Goal: Task Accomplishment & Management: Manage account settings

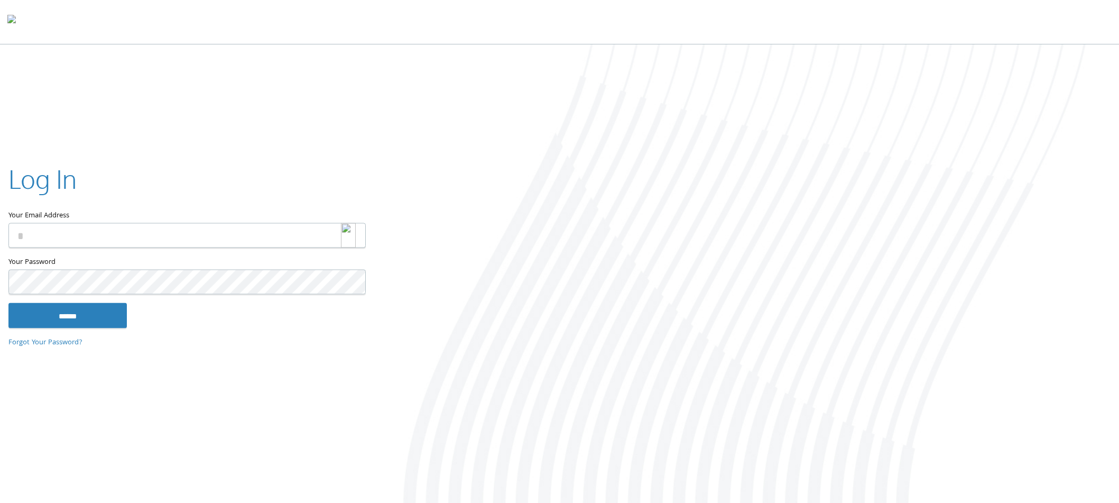
click at [358, 234] on div at bounding box center [353, 234] width 25 height 25
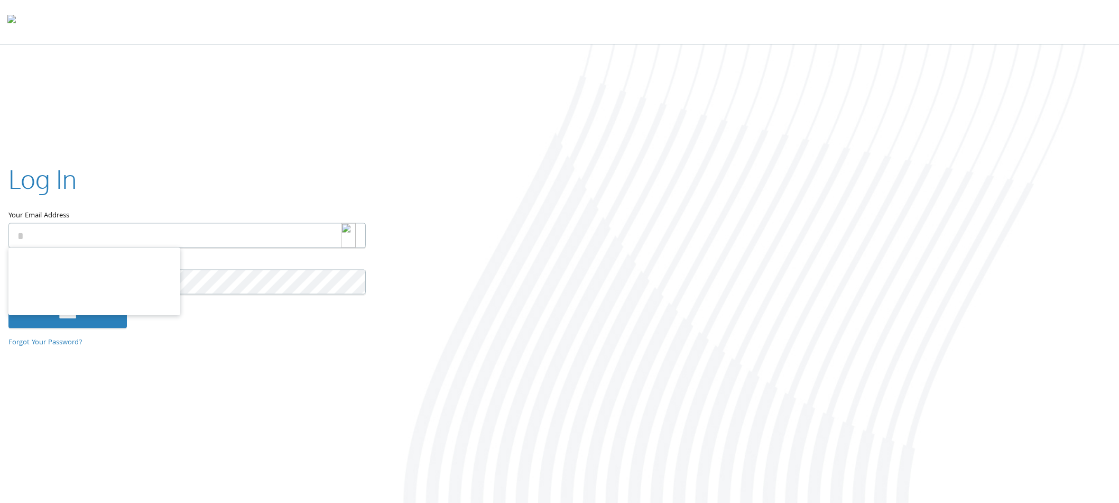
type input "**********"
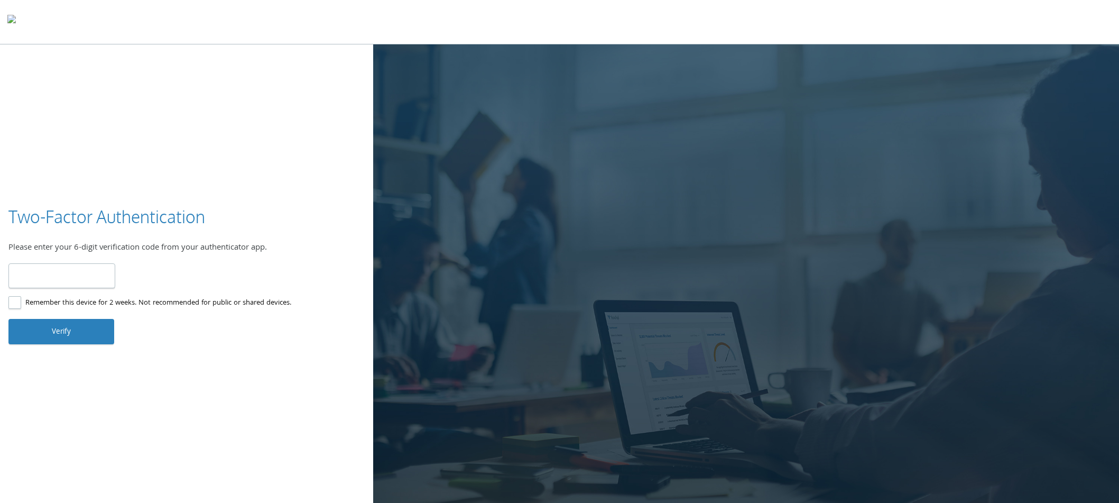
type input "******"
click at [69, 326] on button "Verify" at bounding box center [61, 331] width 106 height 25
